Goal: Check status: Check status

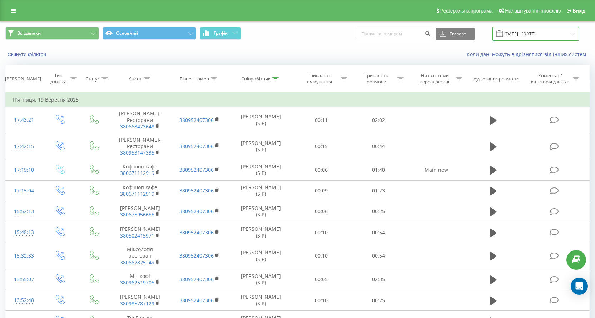
click at [534, 39] on input "19.09.2025 - 19.09.2025" at bounding box center [535, 34] width 86 height 14
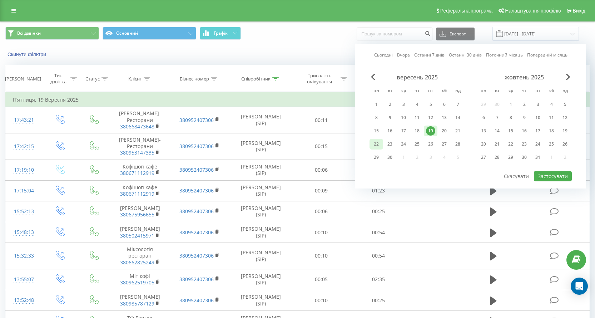
click at [379, 144] on div "22" at bounding box center [376, 143] width 9 height 9
click at [552, 176] on button "Застосувати" at bounding box center [553, 176] width 38 height 10
type input "[DATE] - [DATE]"
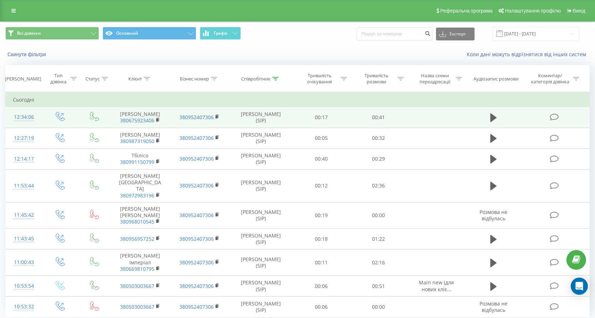
scroll to position [20, 0]
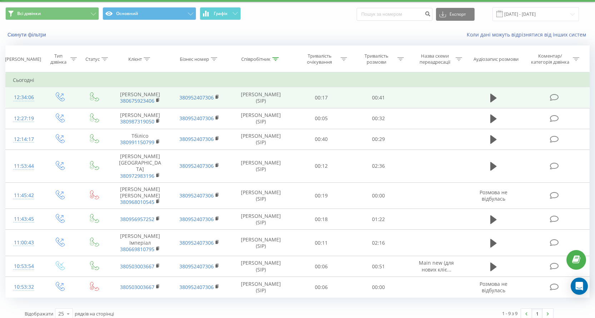
click at [279, 100] on tbody "Сьогодні 12:34:06 Жарад Анас 380675923406 380952407306 Мислюк Богдан Михайлович…" at bounding box center [298, 185] width 584 height 224
drag, startPoint x: 273, startPoint y: 93, endPoint x: 280, endPoint y: 99, distance: 9.4
click at [273, 93] on td "[PERSON_NAME] (SIP)" at bounding box center [261, 97] width 64 height 21
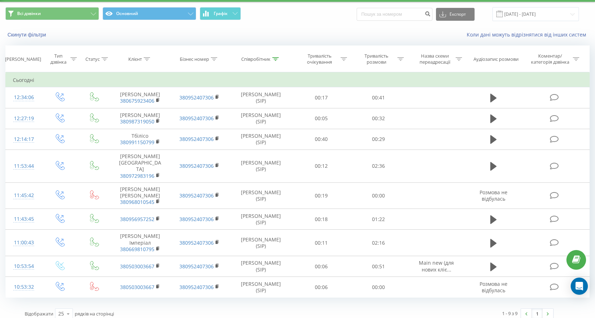
click at [212, 39] on div "Скинути фільтри Коли дані можуть відрізнятися вiд інших систем" at bounding box center [297, 34] width 594 height 17
